Goal: Check status

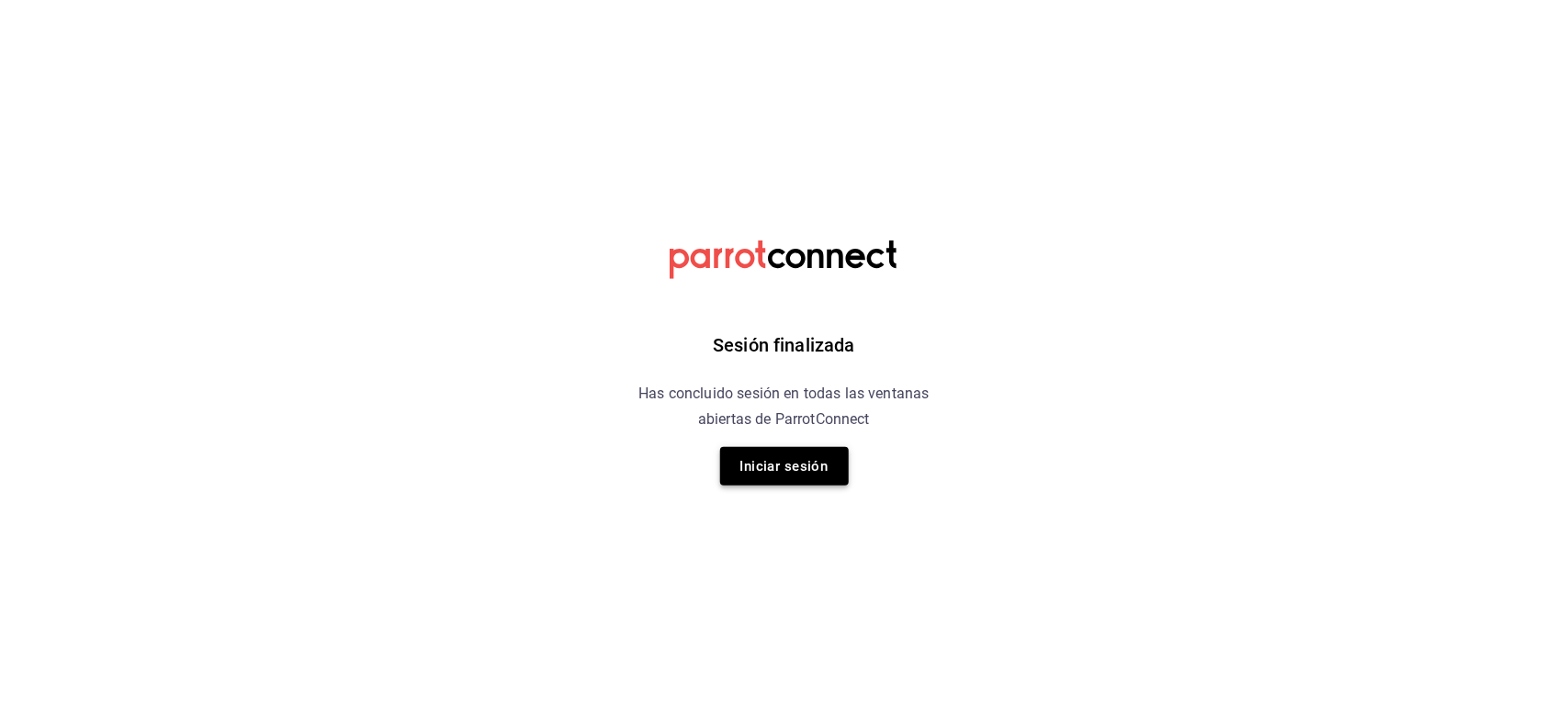
click at [791, 458] on button "Iniciar sesión" at bounding box center [784, 467] width 128 height 39
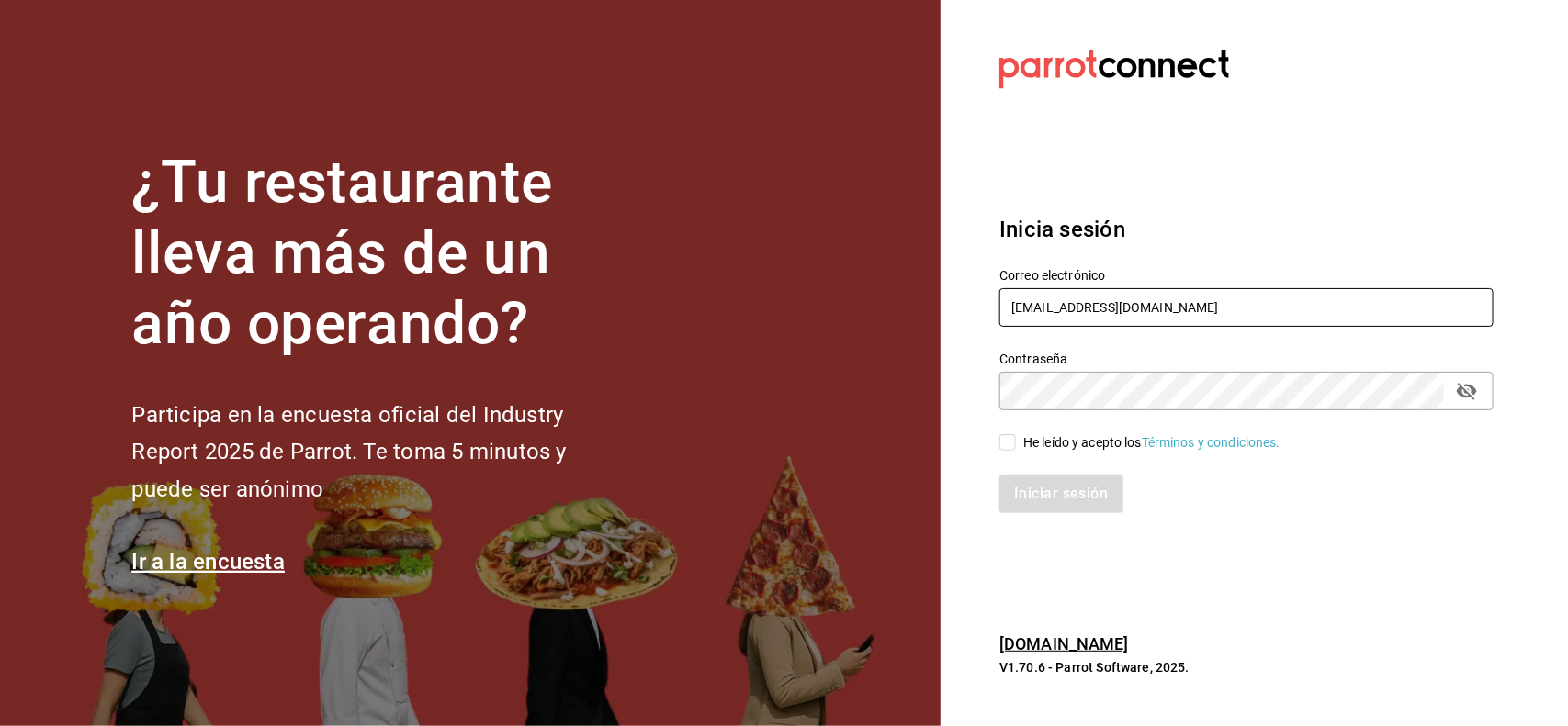
click at [1283, 315] on input "[EMAIL_ADDRESS][DOMAIN_NAME]" at bounding box center [1247, 308] width 494 height 39
type input "[EMAIL_ADDRESS][DOMAIN_NAME]"
click at [1009, 446] on input "He leído y acepto los Términos y condiciones." at bounding box center [1008, 443] width 17 height 17
checkbox input "true"
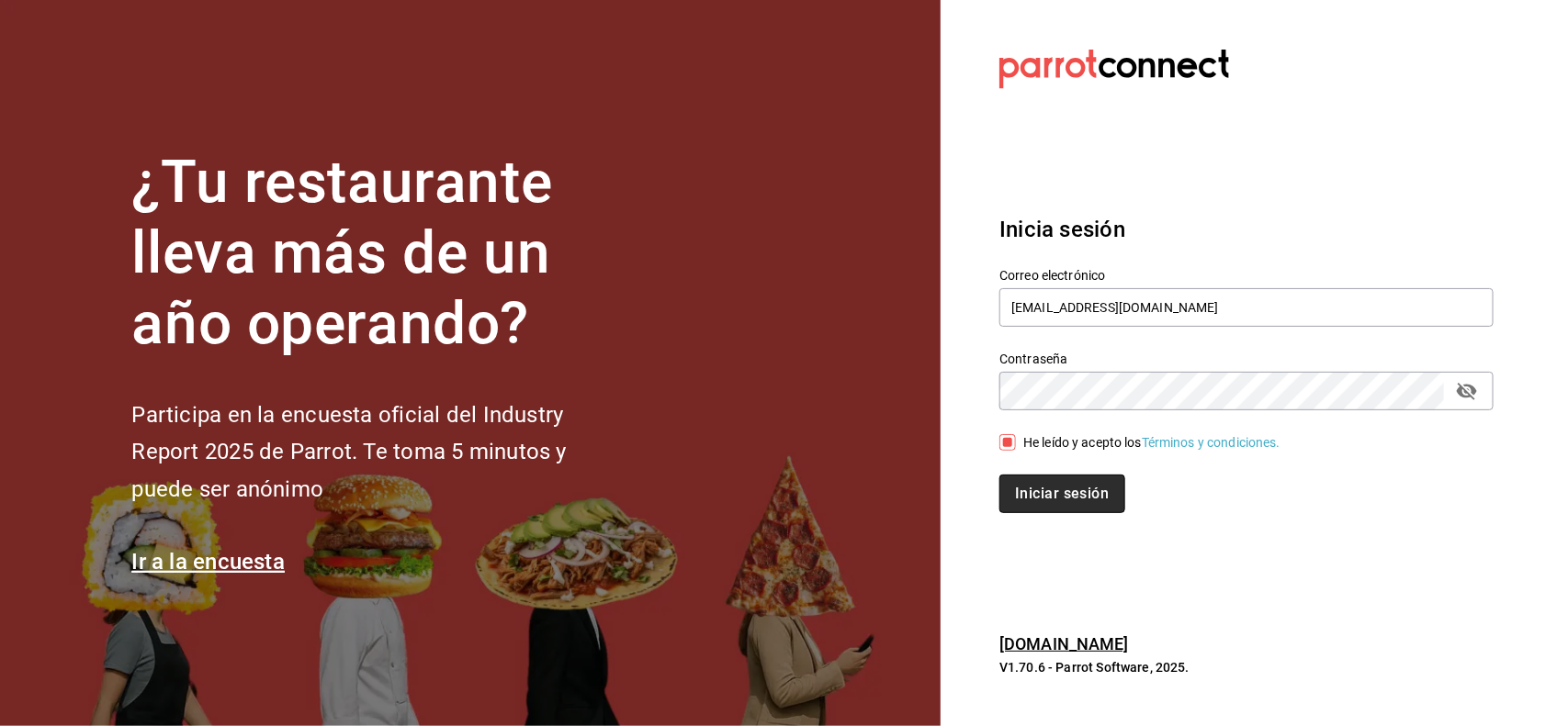
click at [1053, 482] on button "Iniciar sesión" at bounding box center [1062, 494] width 125 height 39
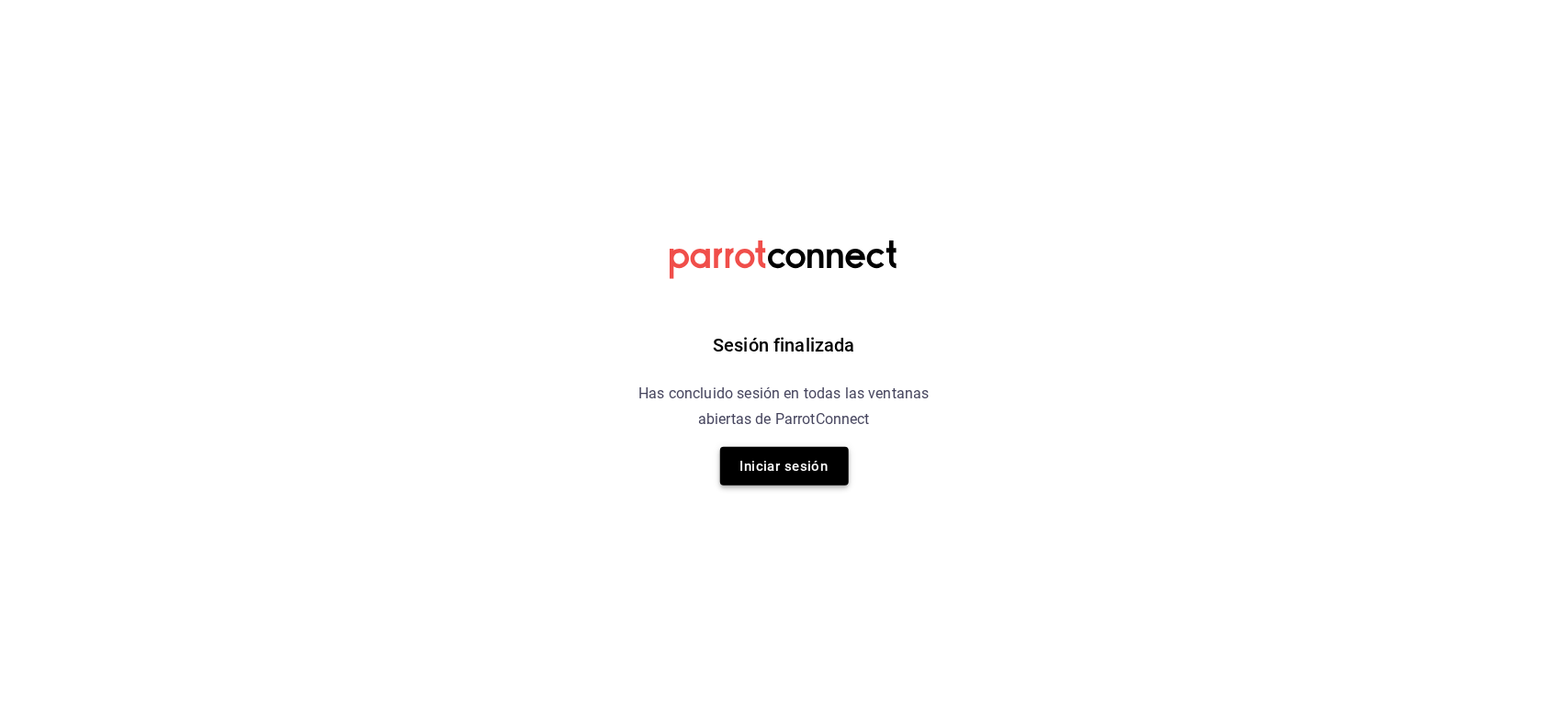
click at [839, 470] on button "Iniciar sesión" at bounding box center [784, 467] width 128 height 39
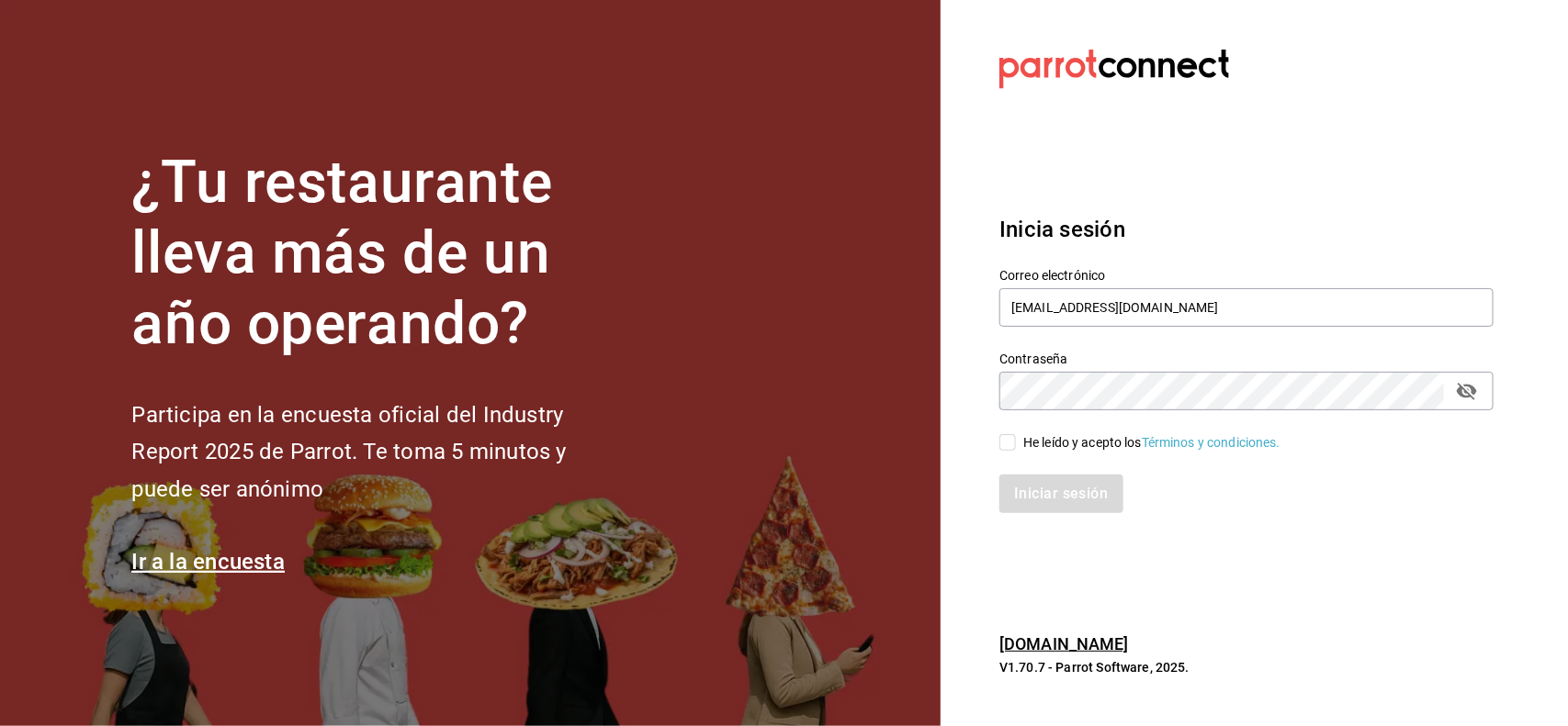
click at [1011, 447] on input "He leído y acepto los Términos y condiciones." at bounding box center [1008, 443] width 17 height 17
checkbox input "true"
click at [1045, 475] on button "Iniciar sesión" at bounding box center [1062, 494] width 125 height 39
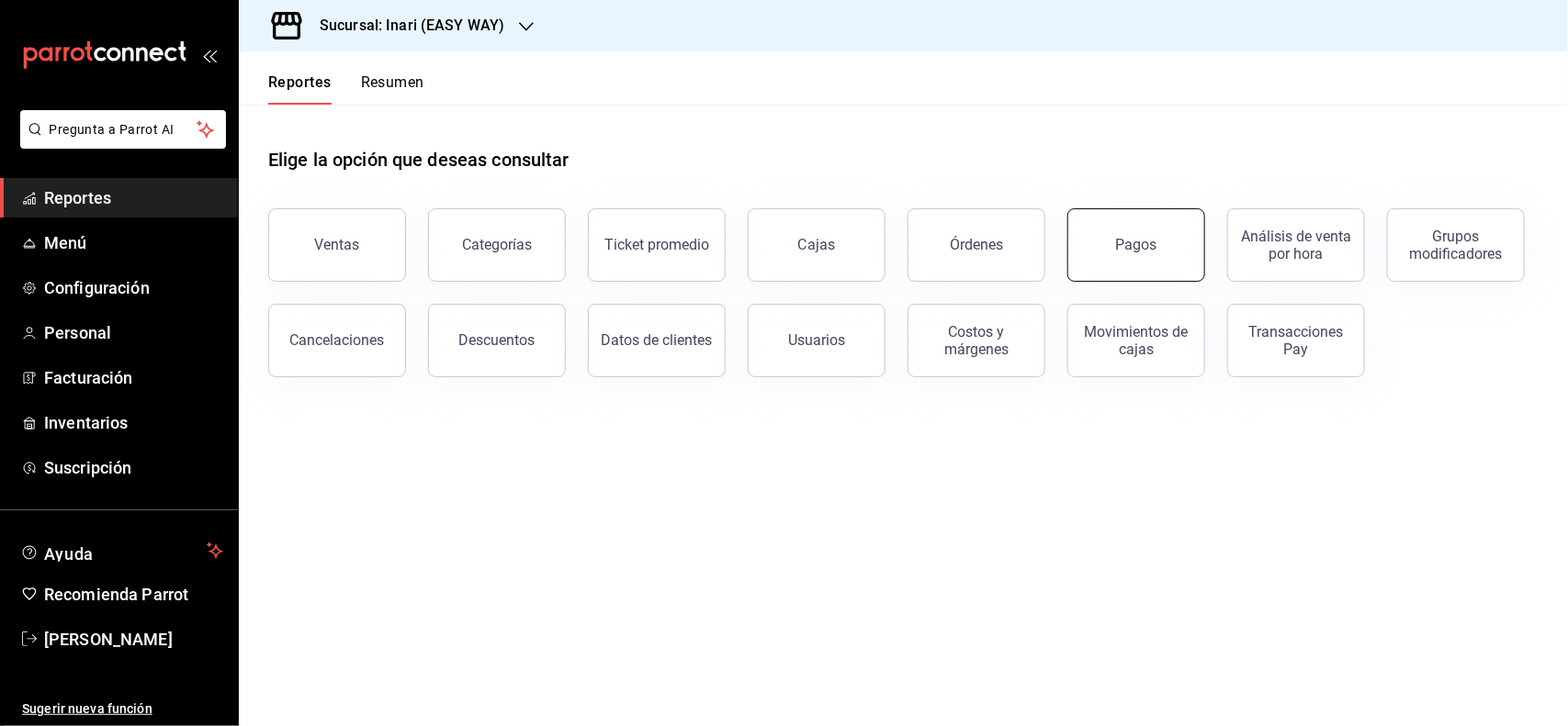
click at [1075, 244] on button "Pagos" at bounding box center [1136, 245] width 137 height 73
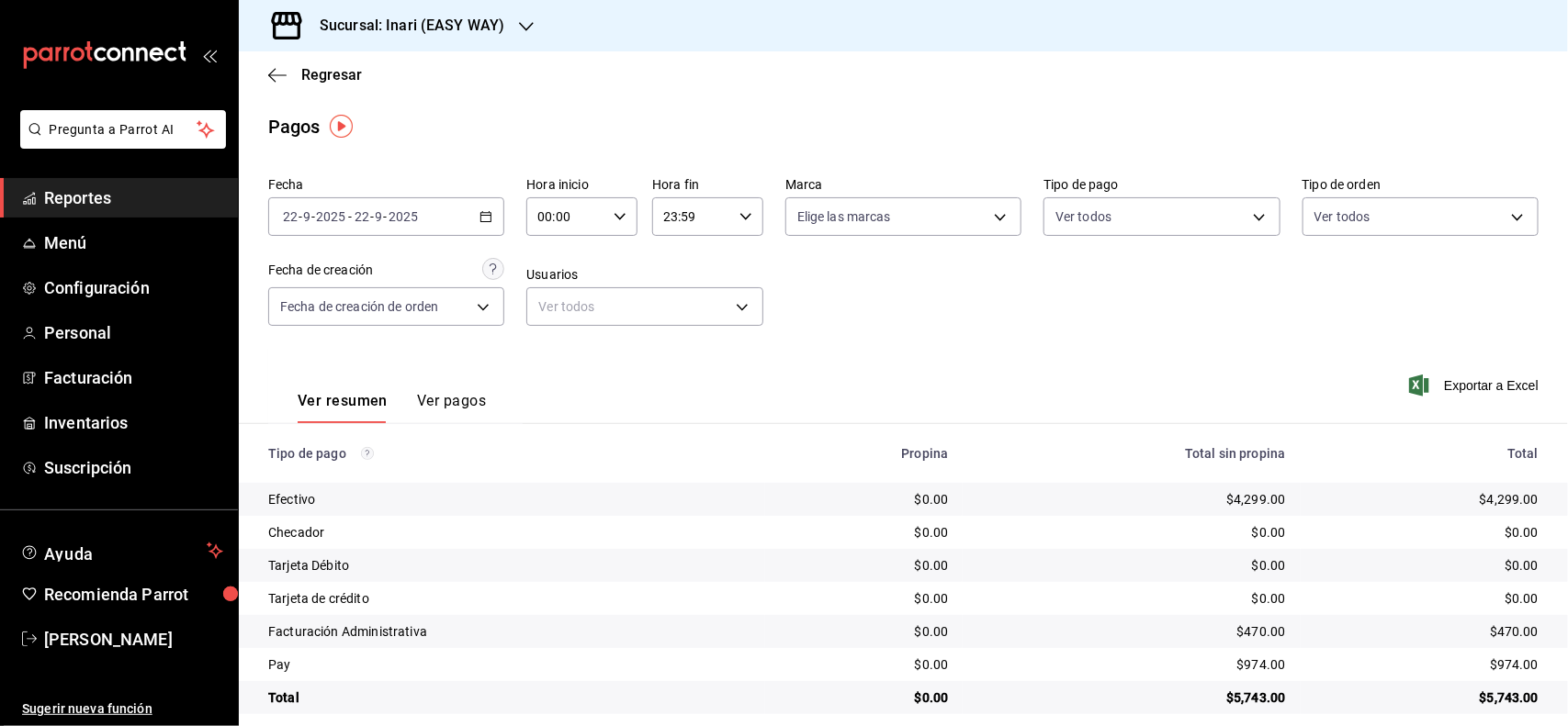
click at [490, 205] on div "2025-09-22 22 - 9 - 2025 - 2025-09-22 22 - 9 - 2025" at bounding box center [386, 217] width 236 height 39
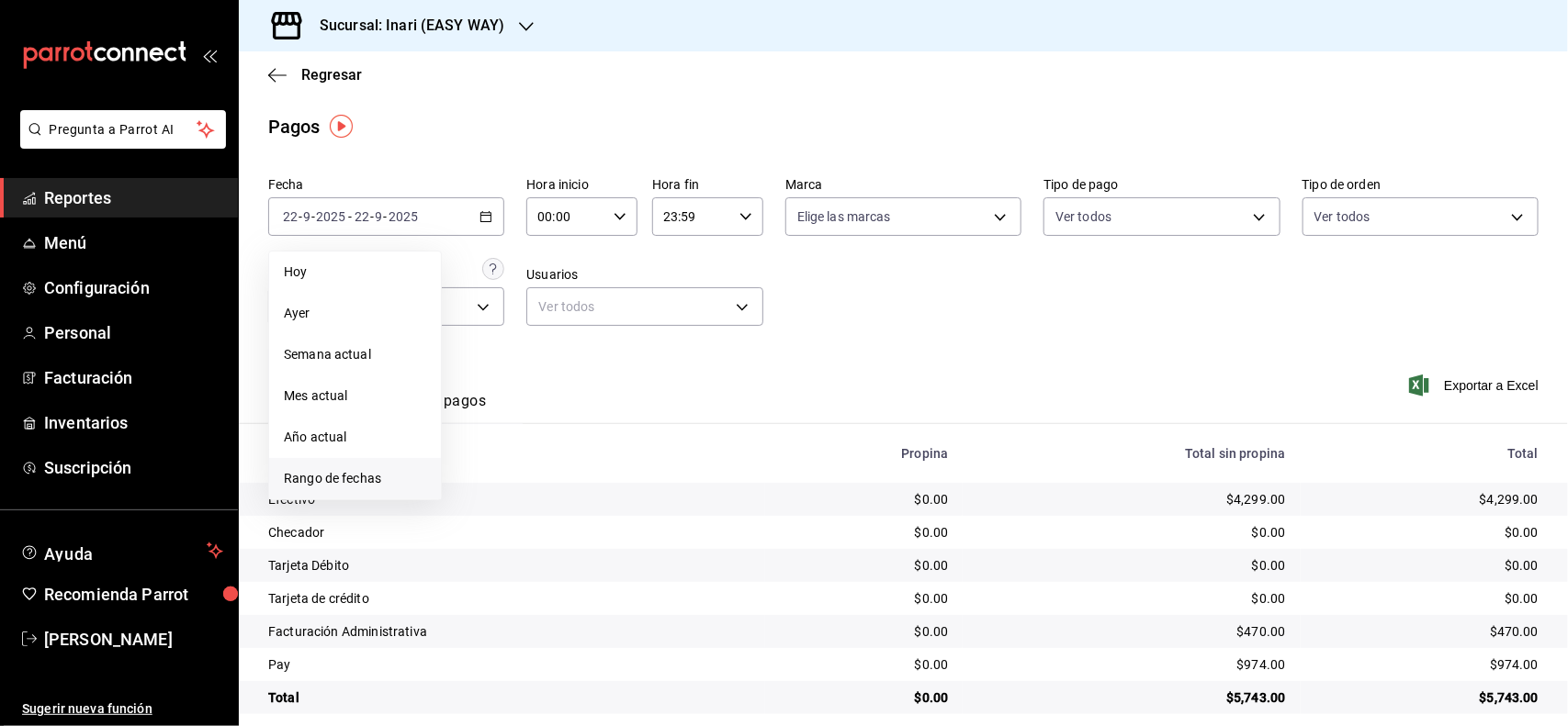
click at [372, 469] on span "Rango de fechas" at bounding box center [355, 478] width 142 height 19
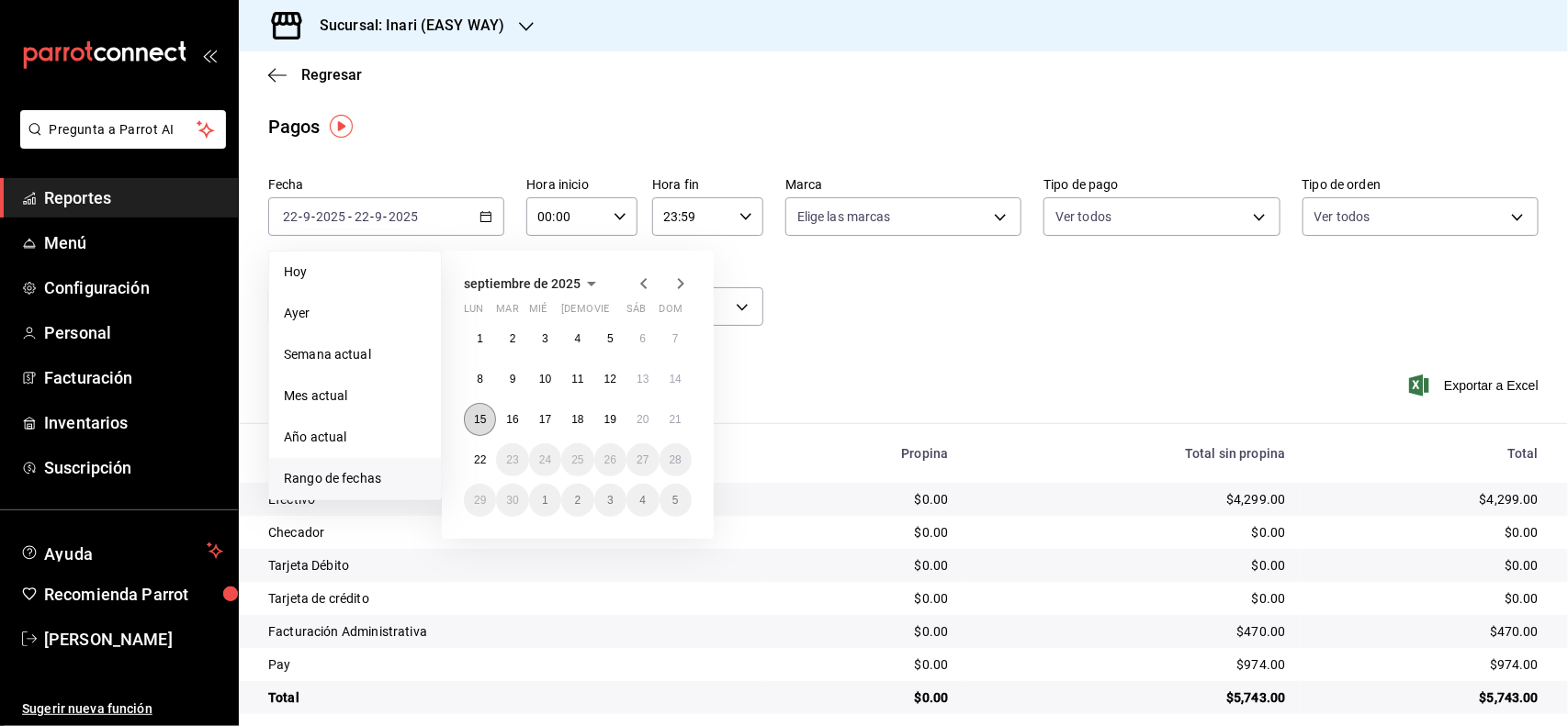
click at [476, 430] on button "15" at bounding box center [479, 420] width 33 height 33
click at [671, 427] on button "21" at bounding box center [675, 420] width 33 height 33
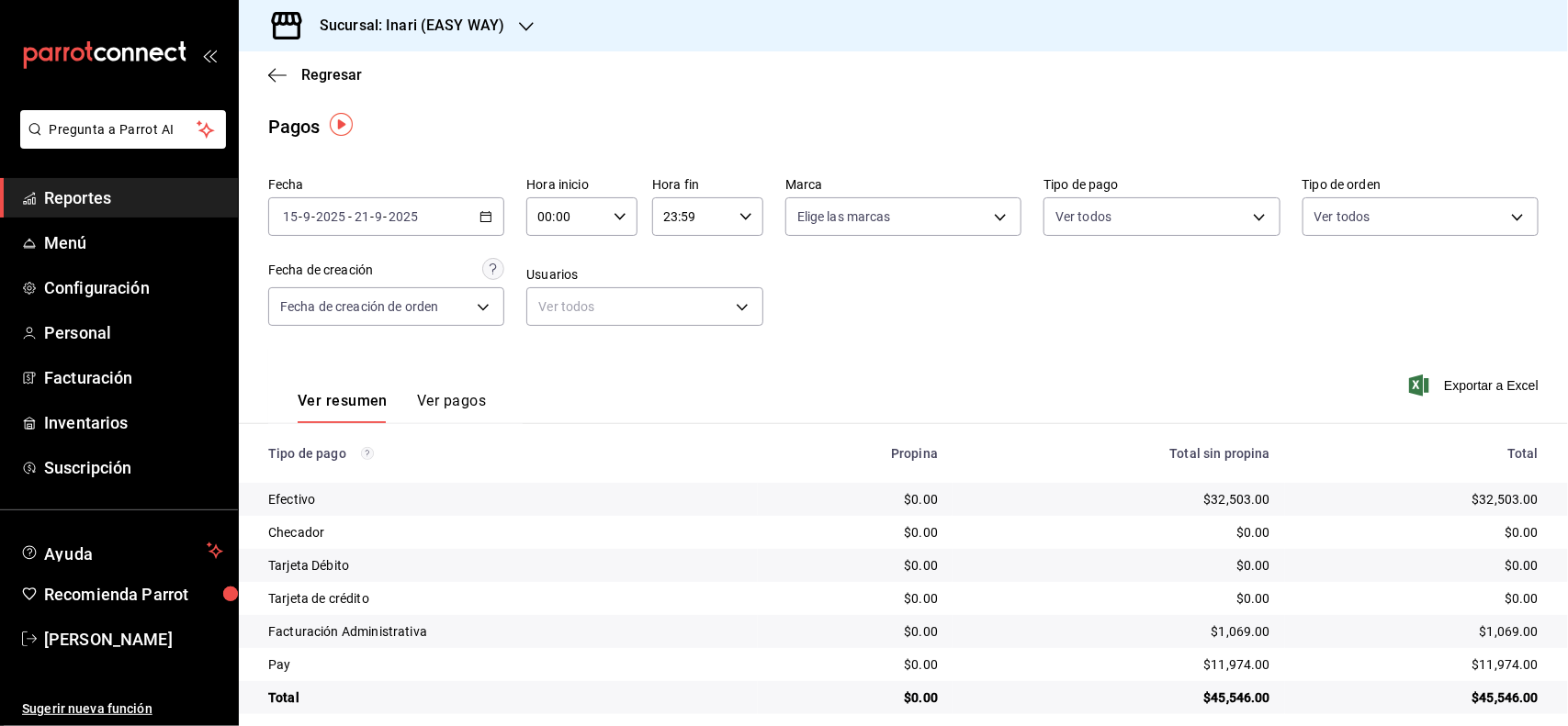
scroll to position [19, 0]
